Goal: Use online tool/utility: Use online tool/utility

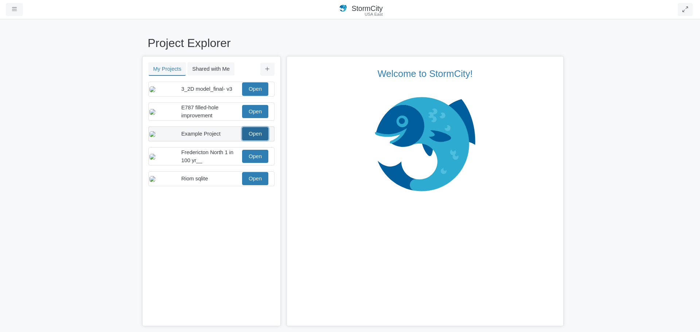
click at [254, 140] on link "Open" at bounding box center [255, 133] width 26 height 13
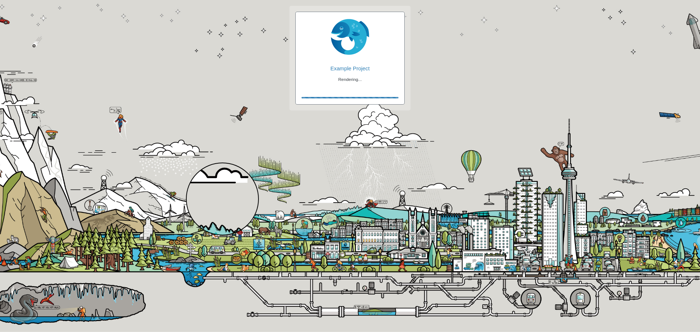
checkbox input "true"
checkbox input "false"
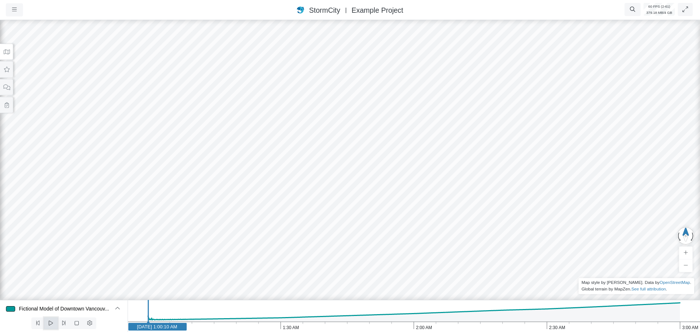
click at [48, 325] on icon at bounding box center [50, 322] width 7 height 5
